Goal: Information Seeking & Learning: Learn about a topic

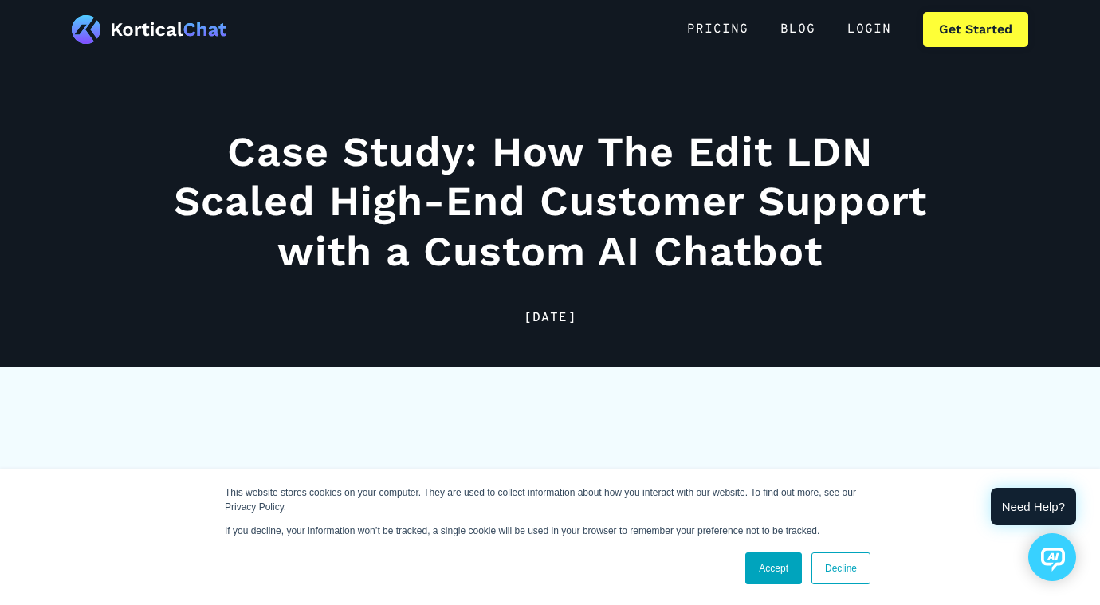
scroll to position [71, 0]
click at [770, 580] on link "Accept" at bounding box center [773, 568] width 57 height 32
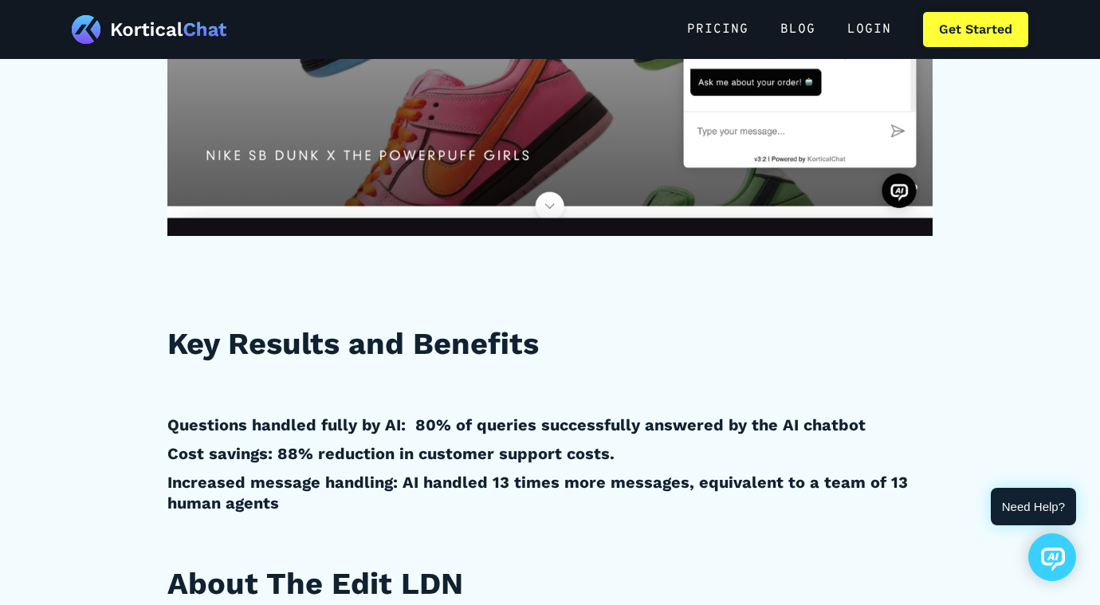
scroll to position [1086, 0]
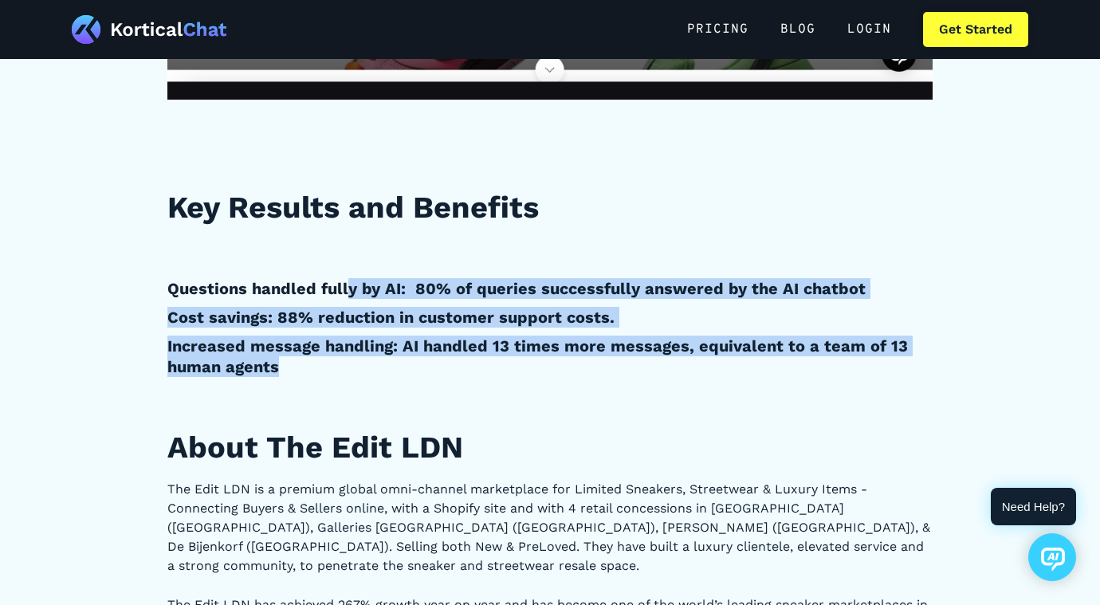
drag, startPoint x: 332, startPoint y: 366, endPoint x: 344, endPoint y: 281, distance: 85.3
click at [344, 281] on h4 "Questions handled fully by AI: 80% of queries successfully answered by the AI c…" at bounding box center [549, 288] width 765 height 21
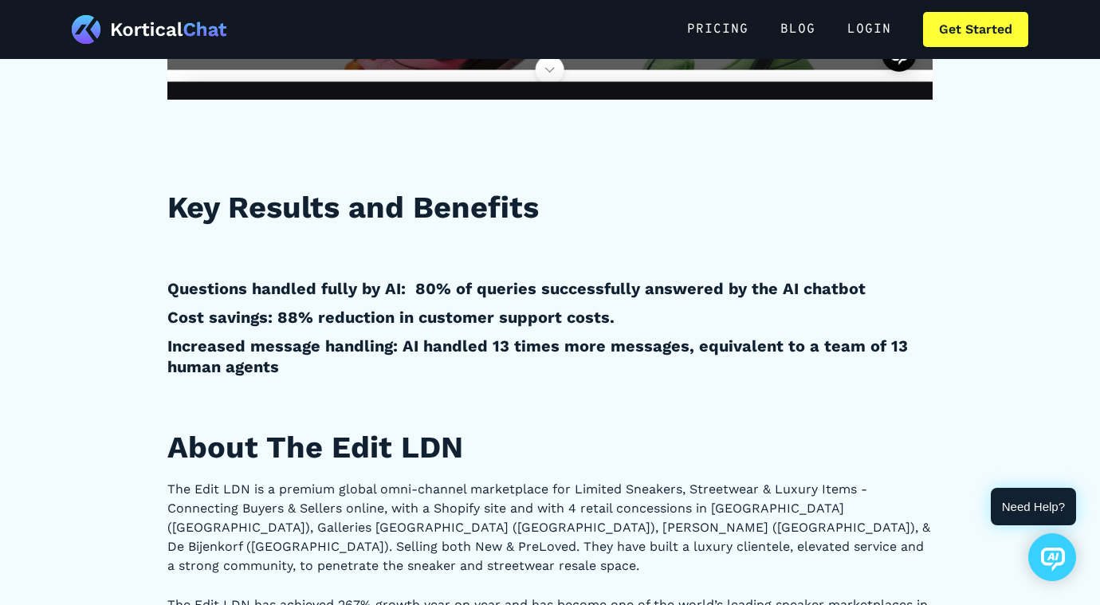
click at [288, 447] on h2 "About The Edit LDN" at bounding box center [549, 447] width 765 height 39
drag, startPoint x: 288, startPoint y: 447, endPoint x: 418, endPoint y: 446, distance: 129.9
click at [418, 446] on h2 "About The Edit LDN" at bounding box center [549, 447] width 765 height 39
click at [178, 484] on p "The Edit LDN is a premium global omni-channel marketplace for Limited Sneakers,…" at bounding box center [549, 528] width 765 height 96
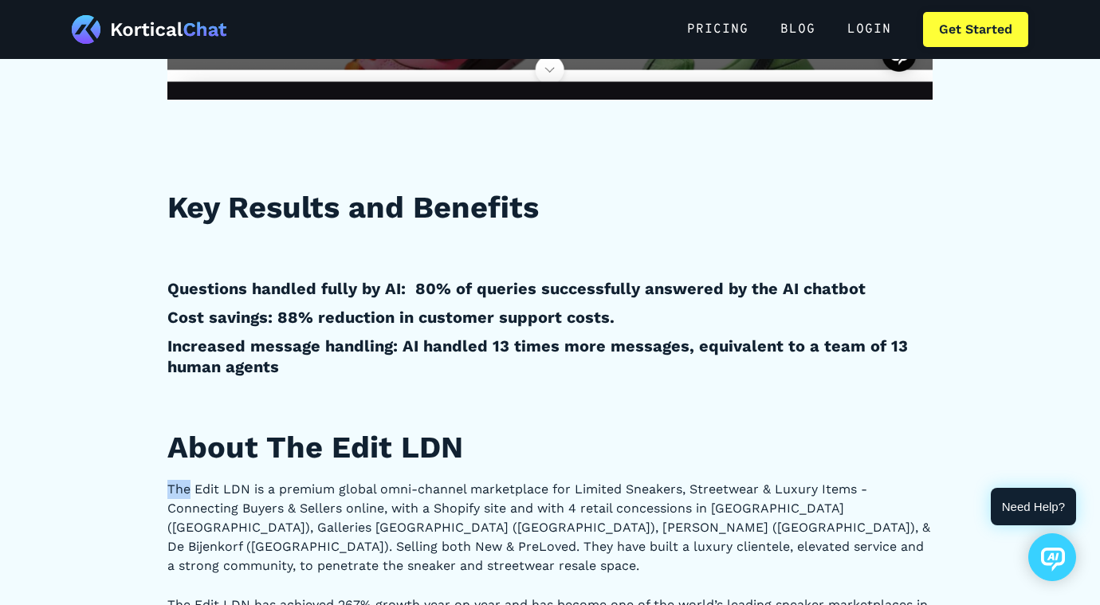
drag, startPoint x: 178, startPoint y: 484, endPoint x: 711, endPoint y: 473, distance: 533.4
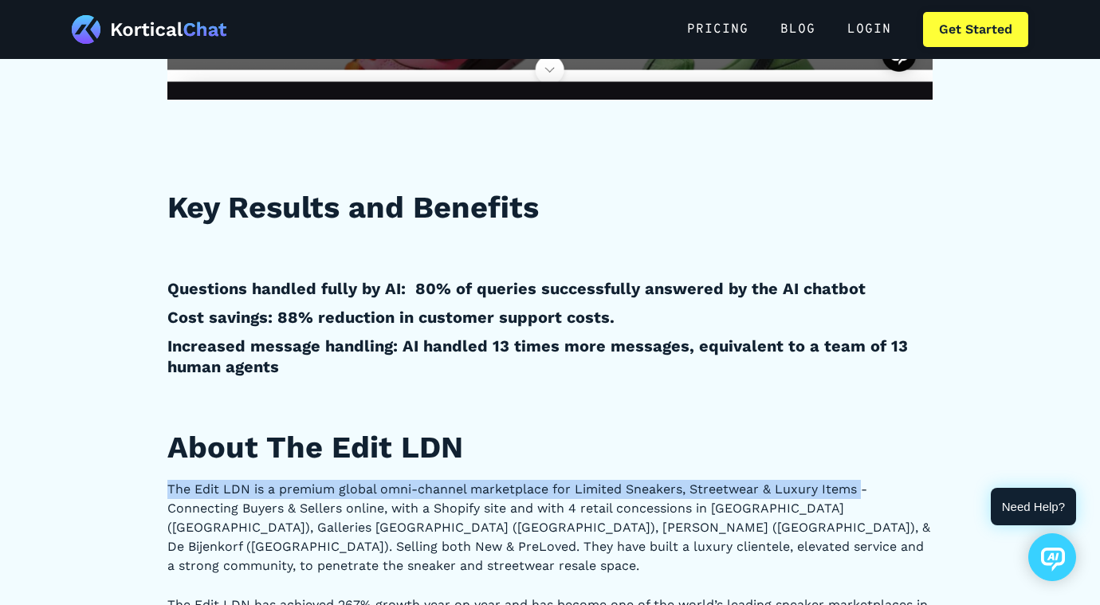
click at [856, 488] on p "The Edit LDN is a premium global omni-channel marketplace for Limited Sneakers,…" at bounding box center [549, 528] width 765 height 96
copy p "The Edit LDN is a premium global omni-channel marketplace for Limited Sneakers,…"
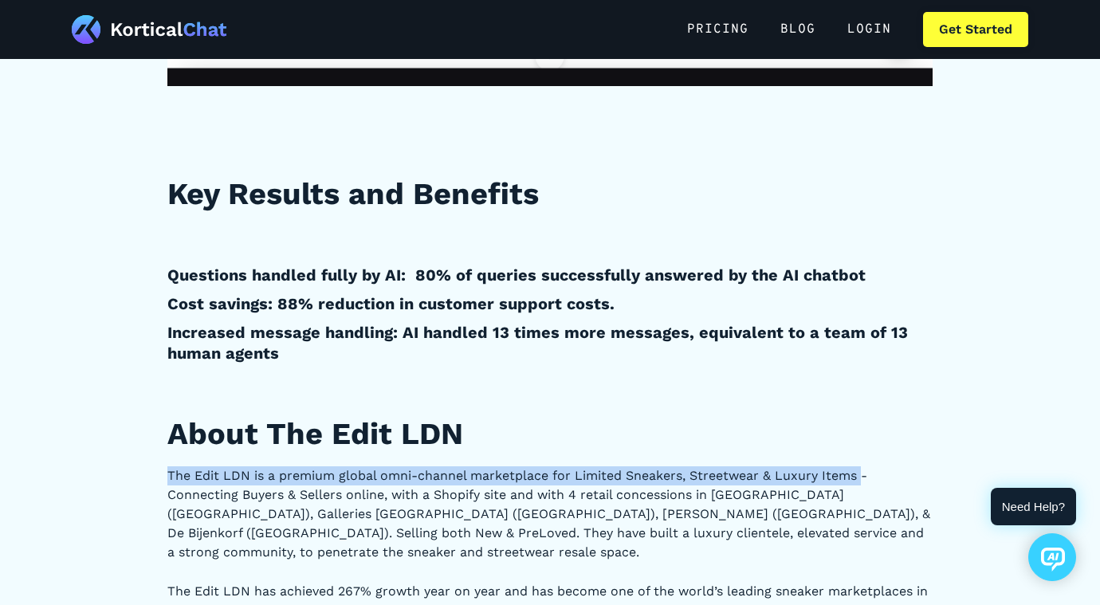
scroll to position [1102, 0]
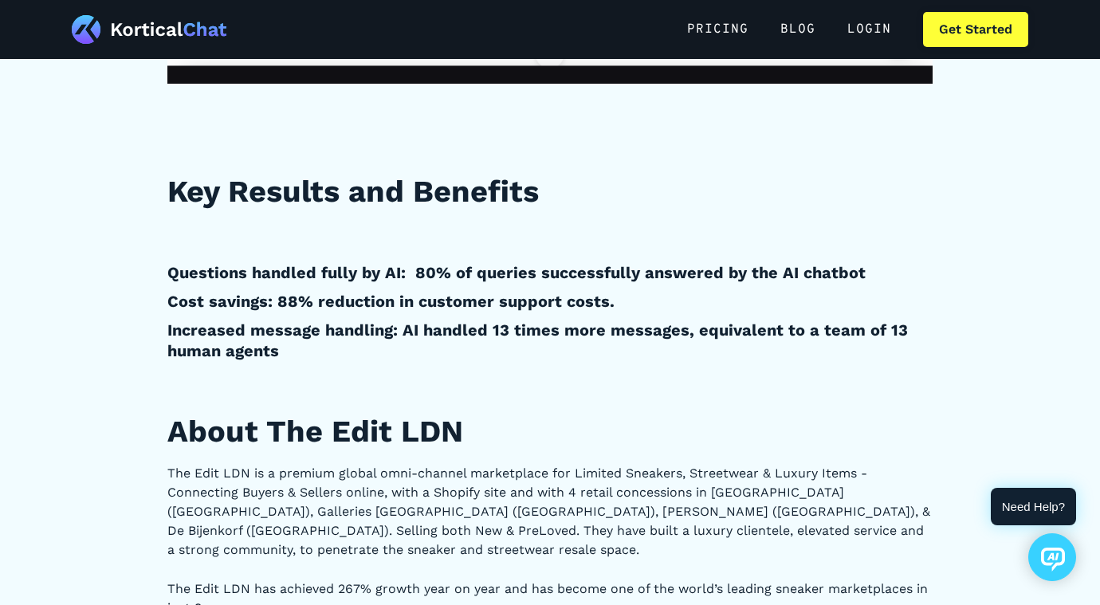
click at [379, 349] on h4 "Increased message handling: AI handled 13 times more messages, equivalent to a …" at bounding box center [549, 340] width 765 height 41
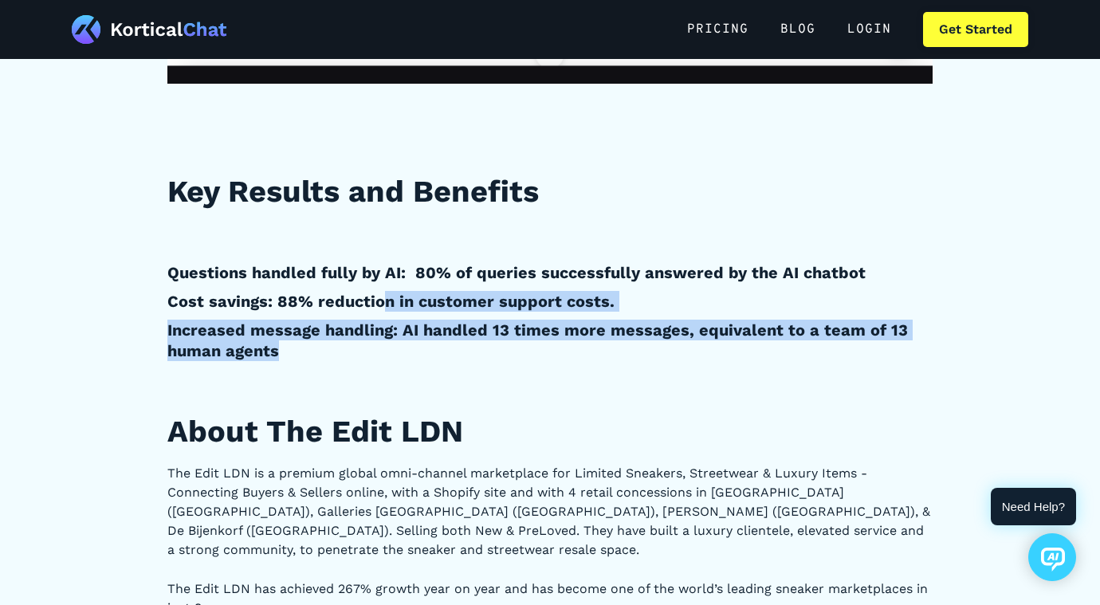
drag, startPoint x: 379, startPoint y: 349, endPoint x: 385, endPoint y: 298, distance: 51.4
click at [385, 298] on h4 "Cost savings: 88% reduction in customer support costs." at bounding box center [549, 301] width 765 height 21
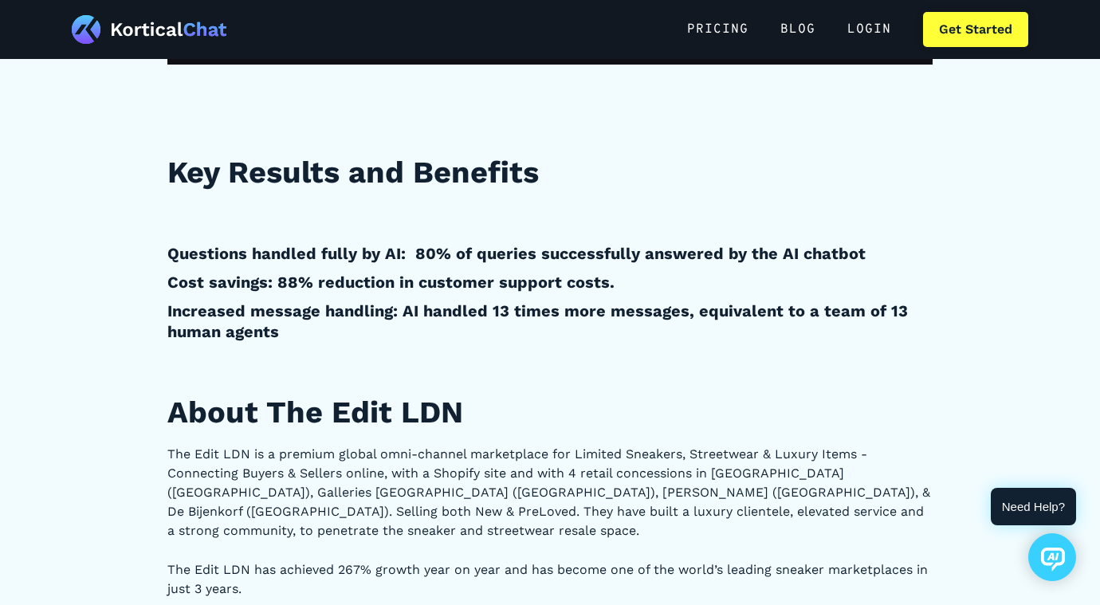
scroll to position [1123, 0]
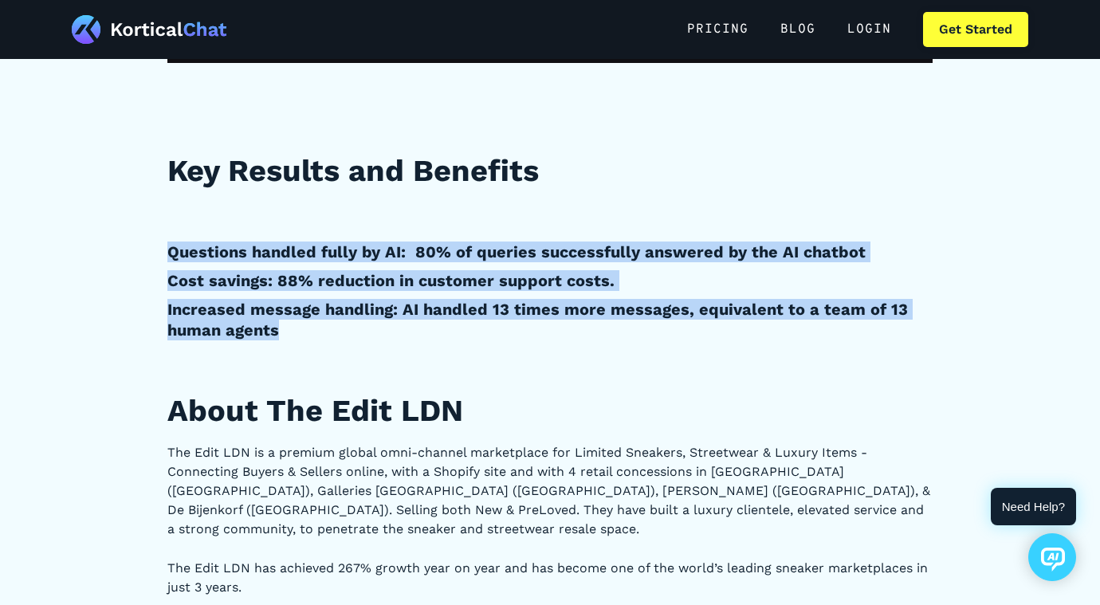
drag, startPoint x: 171, startPoint y: 254, endPoint x: 301, endPoint y: 324, distance: 147.7
copy div "Questions handled fully by AI: 80% of queries successfully answered by the AI c…"
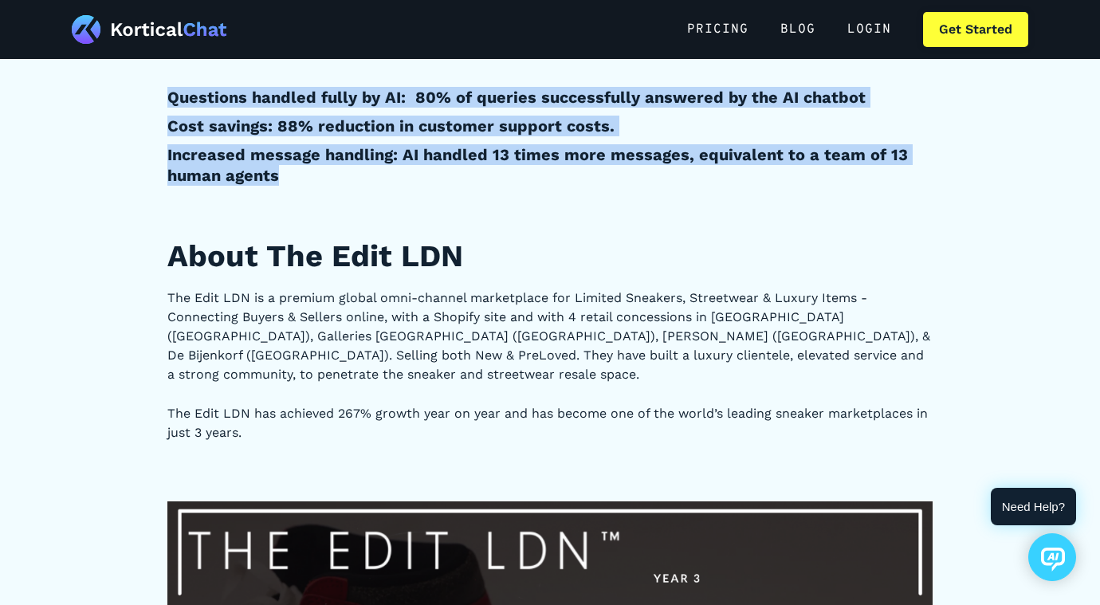
scroll to position [1021, 0]
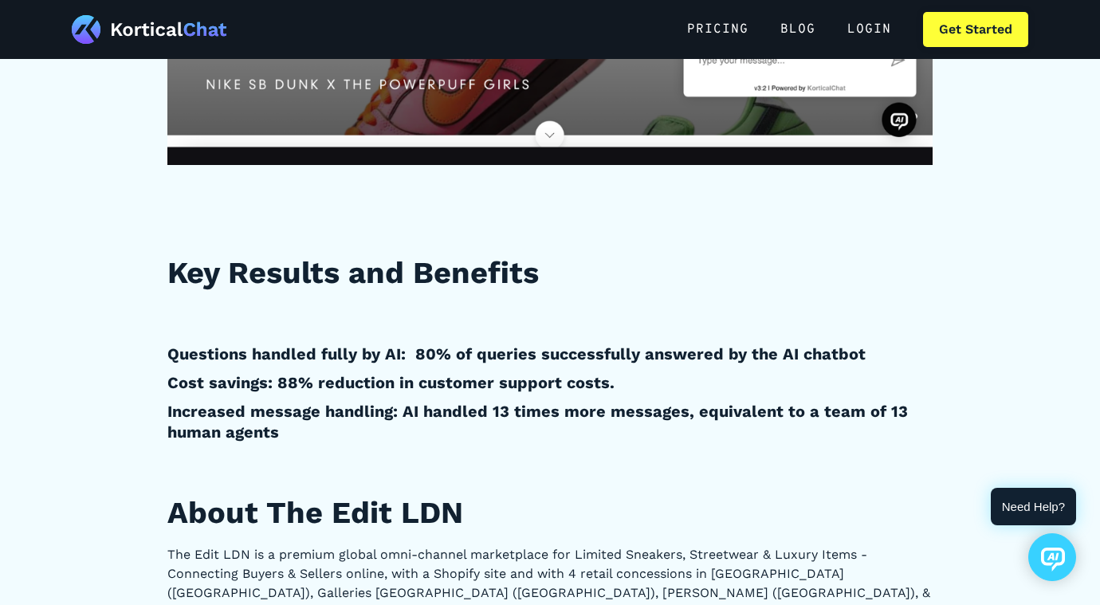
click at [415, 356] on h4 "Questions handled fully by AI: 80% of queries successfully answered by the AI c…" at bounding box center [549, 354] width 765 height 21
drag, startPoint x: 415, startPoint y: 356, endPoint x: 767, endPoint y: 356, distance: 351.5
click at [767, 356] on h4 "Questions handled fully by AI: 80% of queries successfully answered by the AI c…" at bounding box center [549, 354] width 765 height 21
click at [290, 384] on h4 "Cost savings: 88% reduction in customer support costs." at bounding box center [549, 382] width 765 height 21
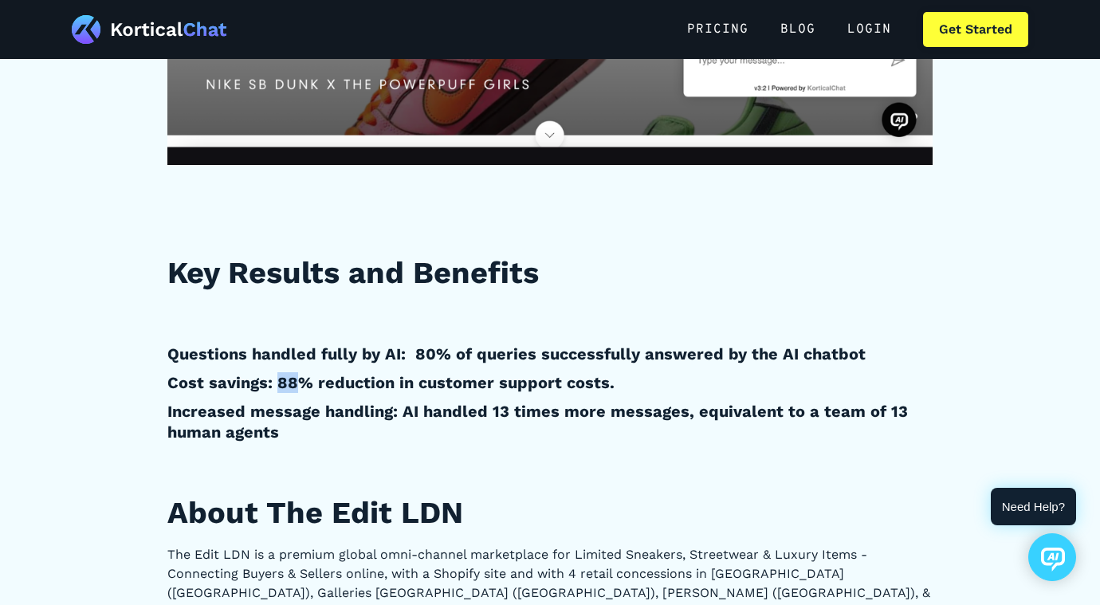
click at [290, 384] on h4 "Cost savings: 88% reduction in customer support costs." at bounding box center [549, 382] width 765 height 21
click at [326, 407] on h4 "Increased message handling: AI handled 13 times more messages, equivalent to a …" at bounding box center [549, 421] width 765 height 41
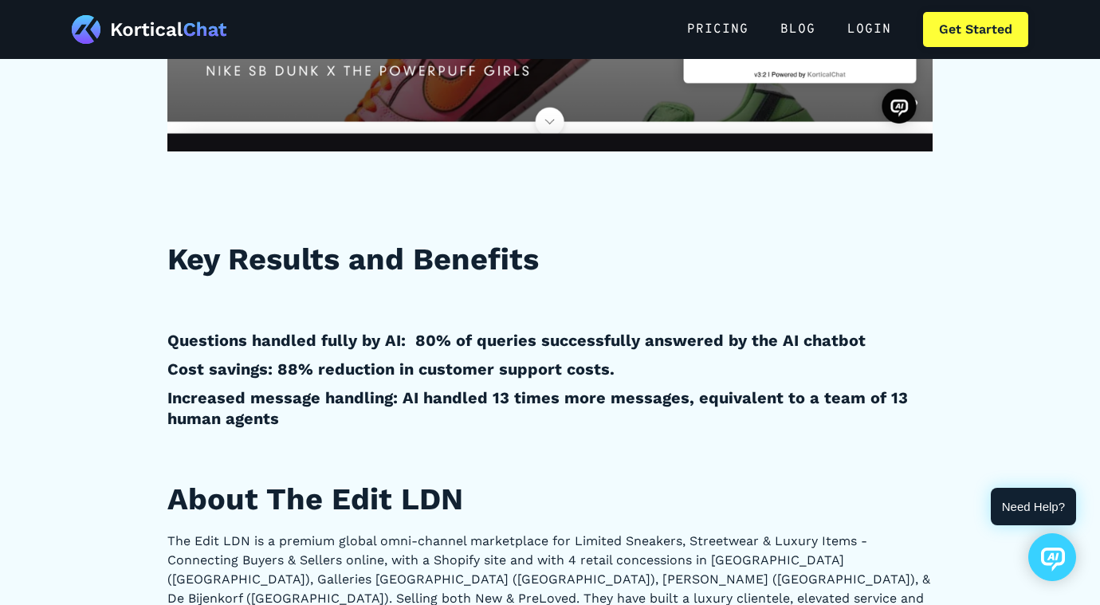
scroll to position [1035, 0]
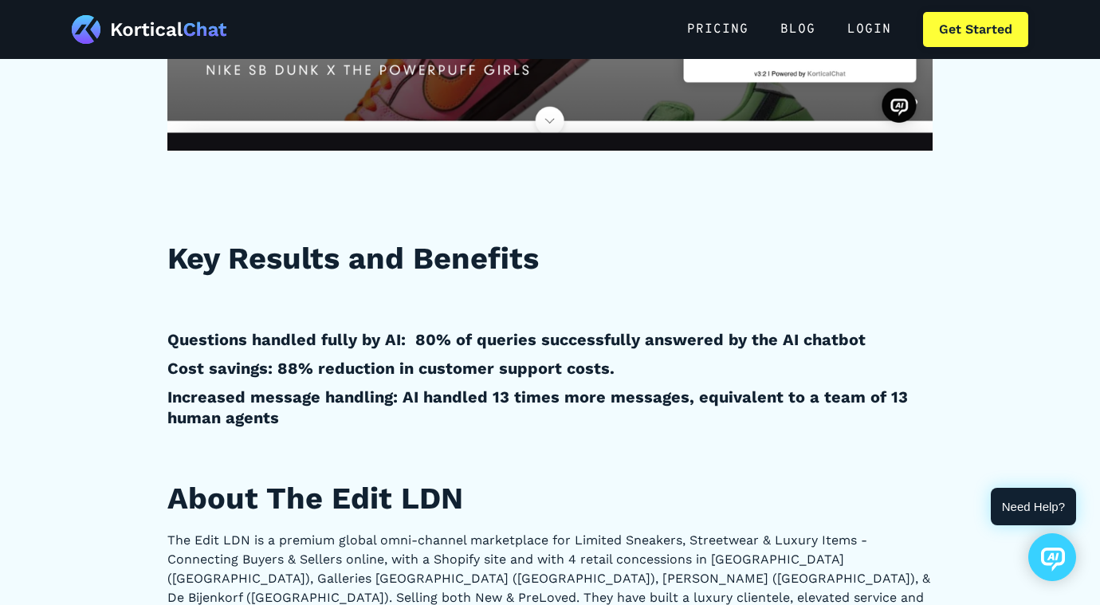
click at [418, 335] on h4 "Questions handled fully by AI: 80% of queries successfully answered by the AI c…" at bounding box center [549, 339] width 765 height 21
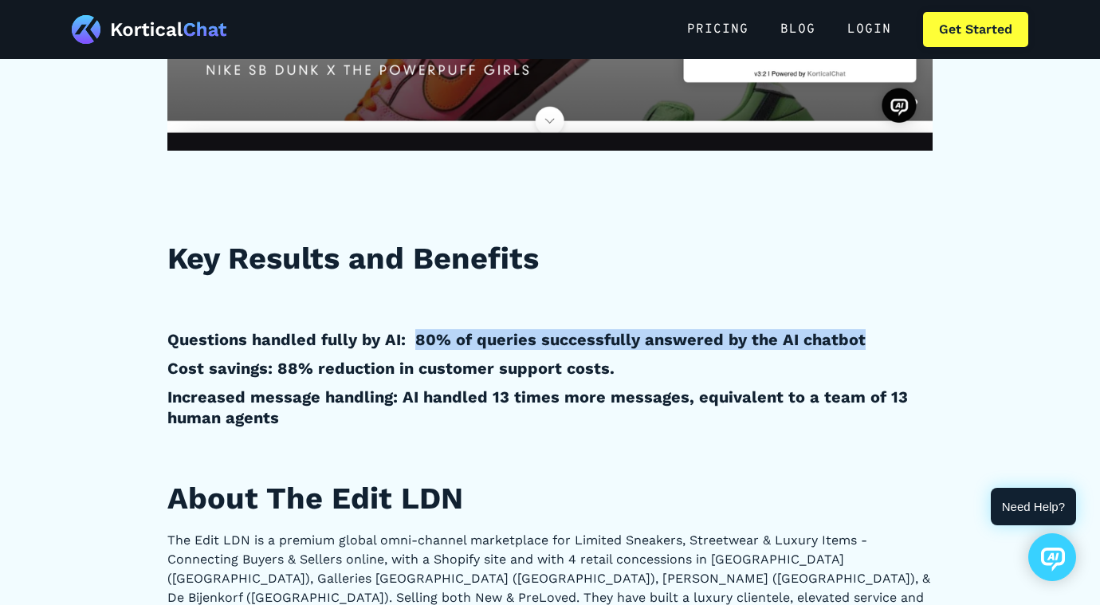
drag, startPoint x: 418, startPoint y: 335, endPoint x: 811, endPoint y: 328, distance: 392.2
click at [811, 329] on h4 "Questions handled fully by AI: 80% of queries successfully answered by the AI c…" at bounding box center [549, 339] width 765 height 21
copy h4 "80% of queries successfully answered by the AI chatbot"
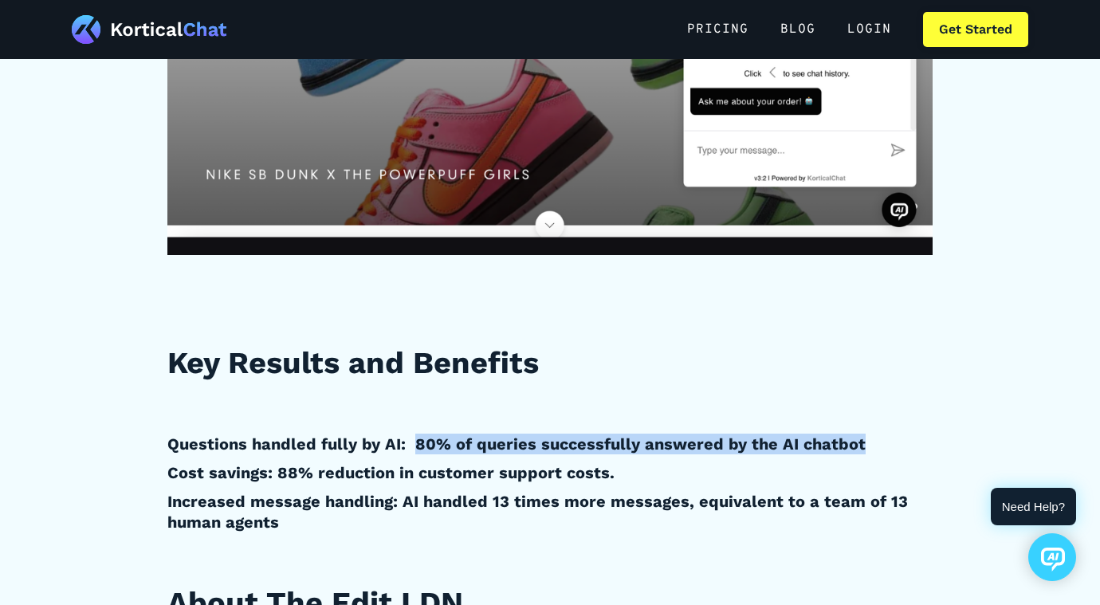
scroll to position [1012, 0]
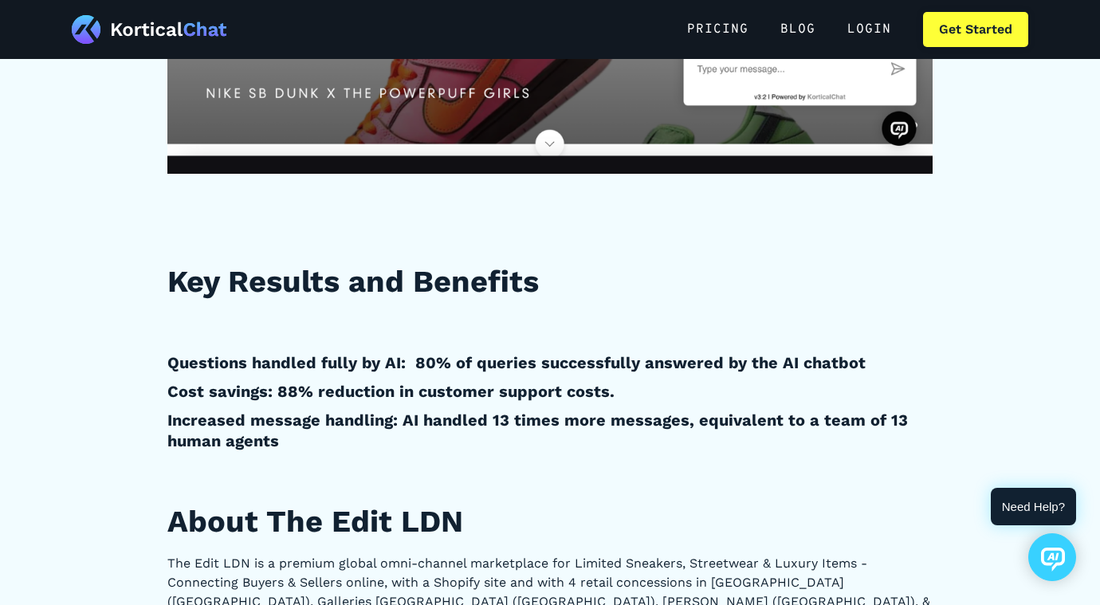
click at [361, 395] on h4 "Cost savings: 88% reduction in customer support costs." at bounding box center [549, 391] width 765 height 21
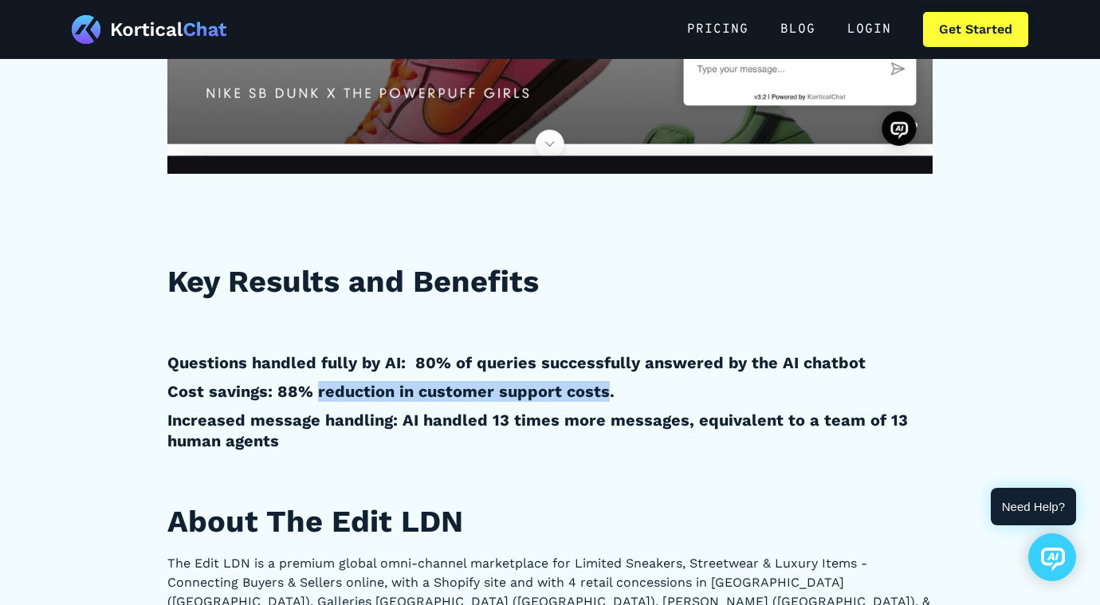
drag, startPoint x: 361, startPoint y: 395, endPoint x: 591, endPoint y: 391, distance: 229.6
click at [591, 391] on h4 "Cost savings: 88% reduction in customer support costs." at bounding box center [549, 391] width 765 height 21
copy h4 "reduction in customer support costs"
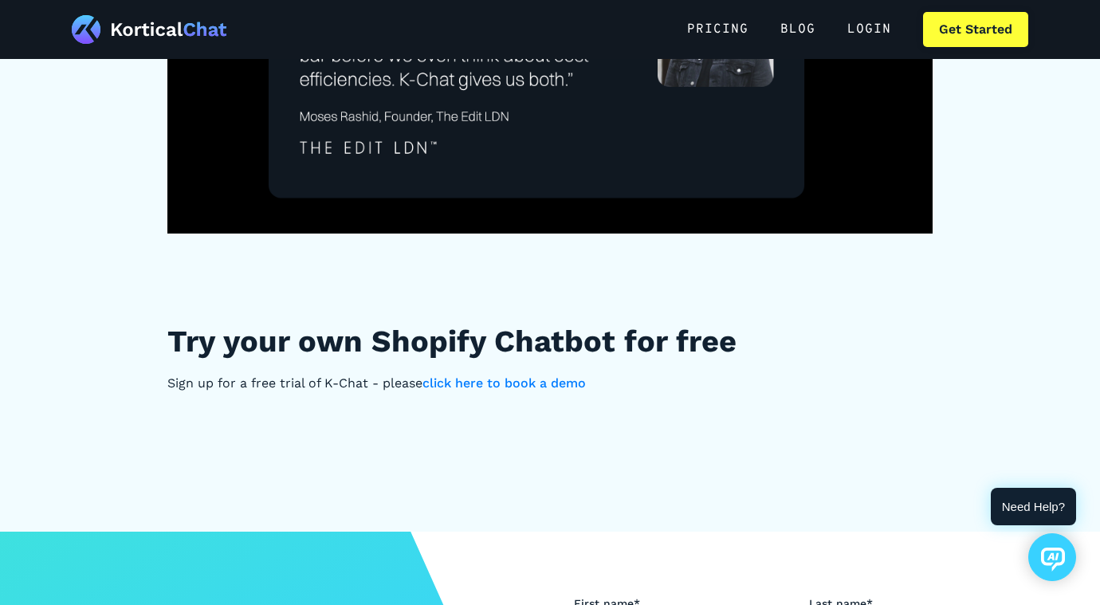
scroll to position [4527, 0]
